Goal: Task Accomplishment & Management: Complete application form

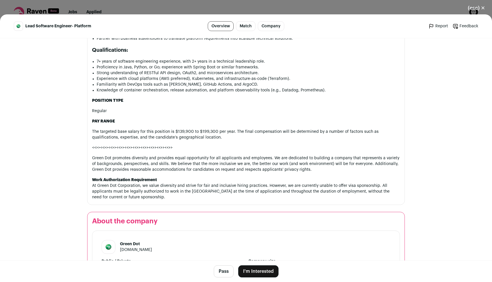
scroll to position [423, 0]
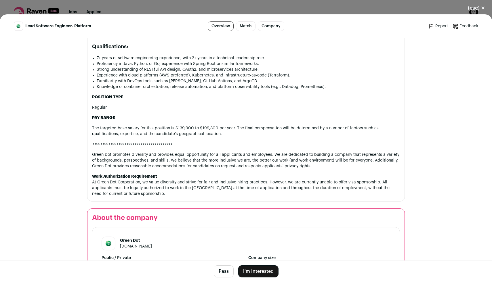
click at [261, 271] on button "I'm Interested" at bounding box center [258, 271] width 40 height 12
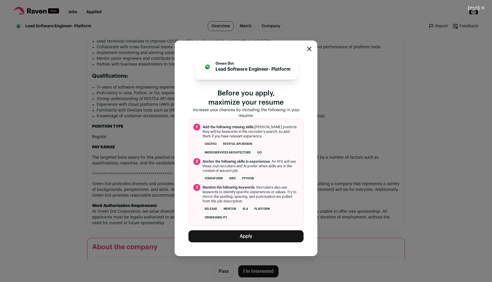
click at [245, 206] on div "Green Dot Lead Software Engineer- Platform Before you apply, maximize your resu…" at bounding box center [245, 148] width 115 height 188
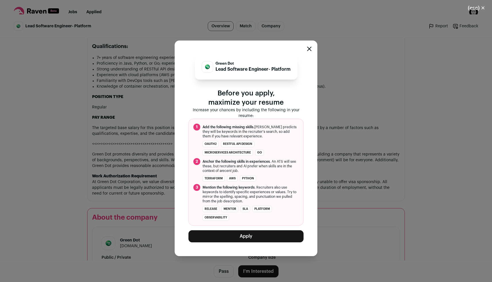
click at [247, 236] on button "Apply" at bounding box center [245, 236] width 115 height 12
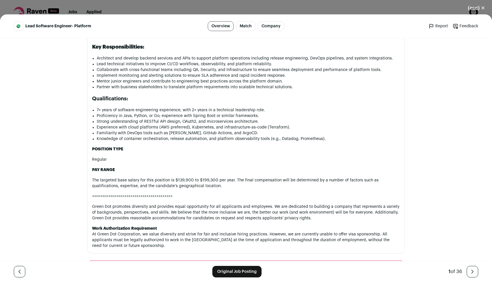
scroll to position [409, 0]
